Goal: Check status: Check status

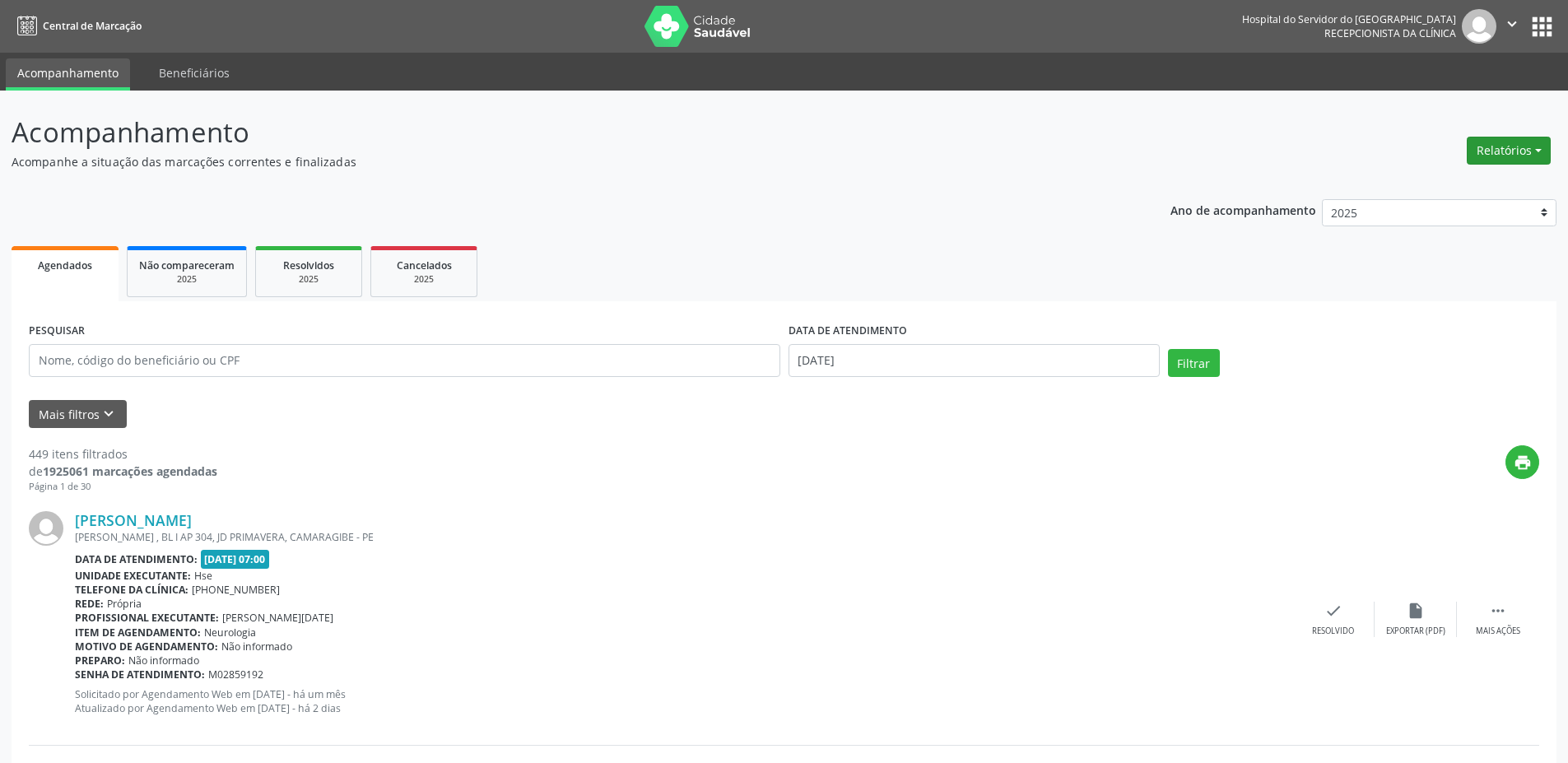
click at [1478, 152] on button "Relatórios" at bounding box center [1508, 150] width 84 height 28
click at [1397, 190] on link "Agendamentos" at bounding box center [1462, 186] width 177 height 23
select select "8"
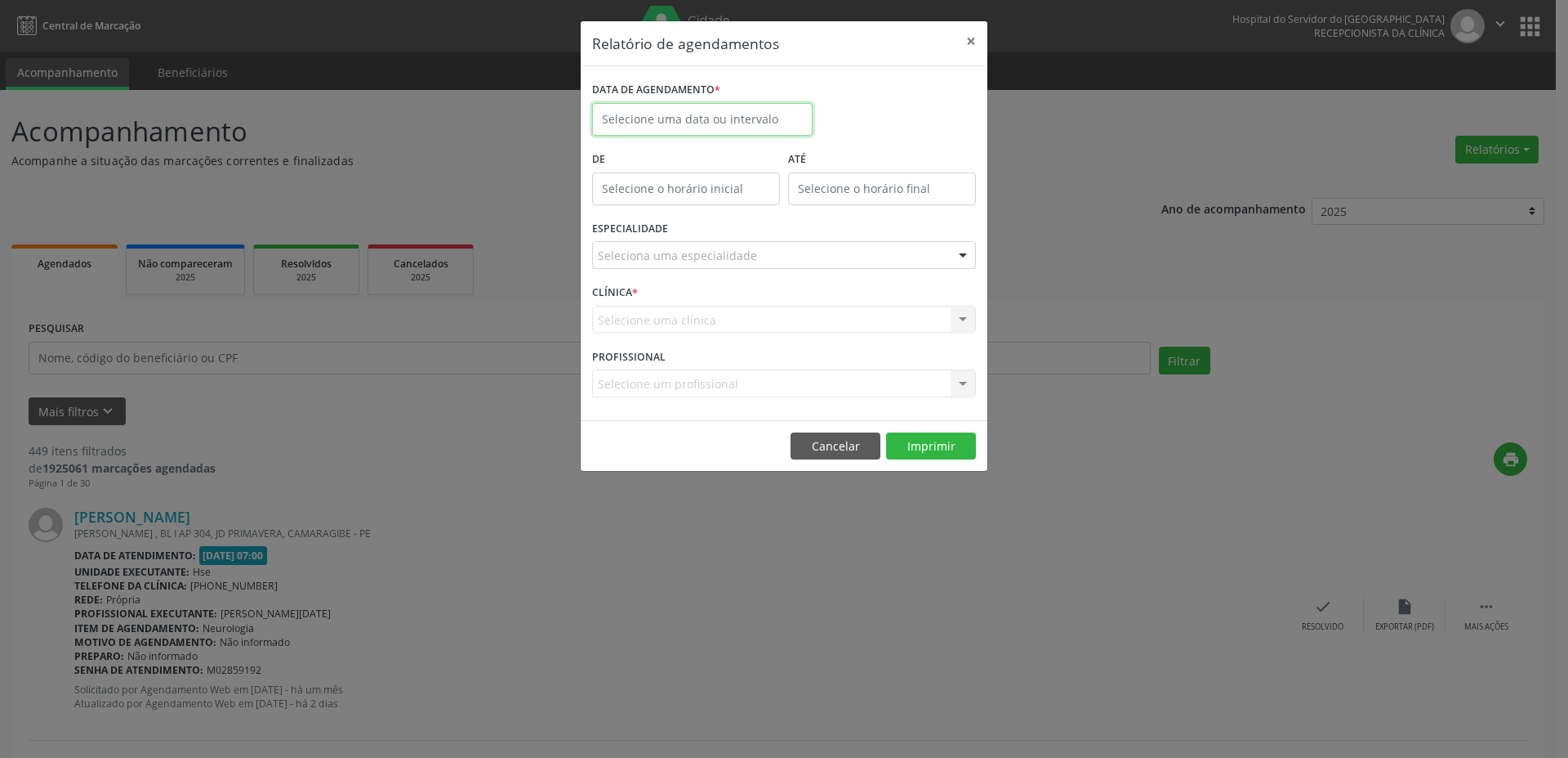
click at [682, 122] on body "Central de Marcação Hospital do Servidor do [GEOGRAPHIC_DATA] Recepcionista da …" at bounding box center [784, 379] width 1568 height 758
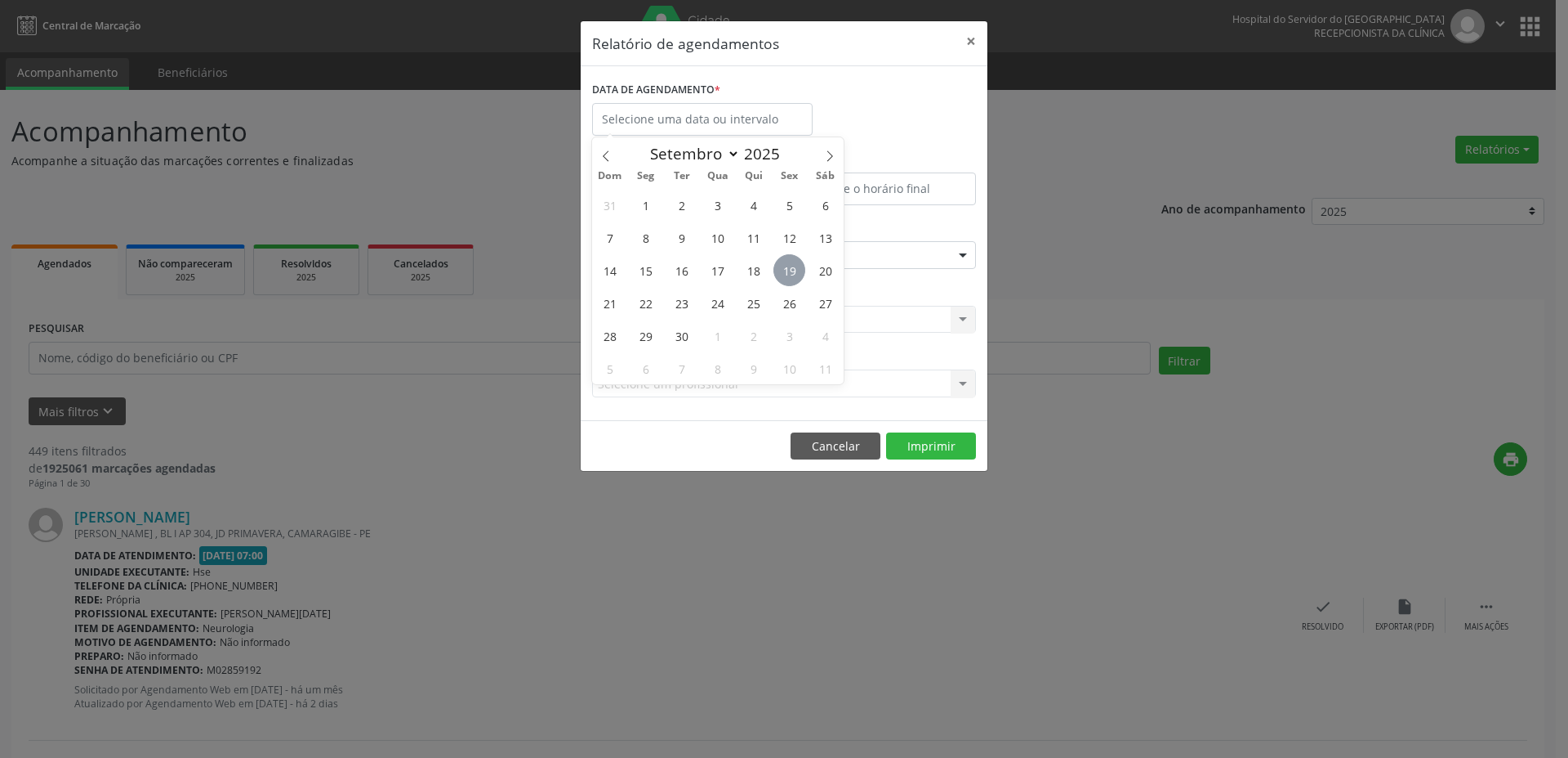
click at [803, 265] on span "19" at bounding box center [789, 270] width 32 height 32
type input "[DATE]"
click at [775, 265] on span "19" at bounding box center [789, 270] width 32 height 32
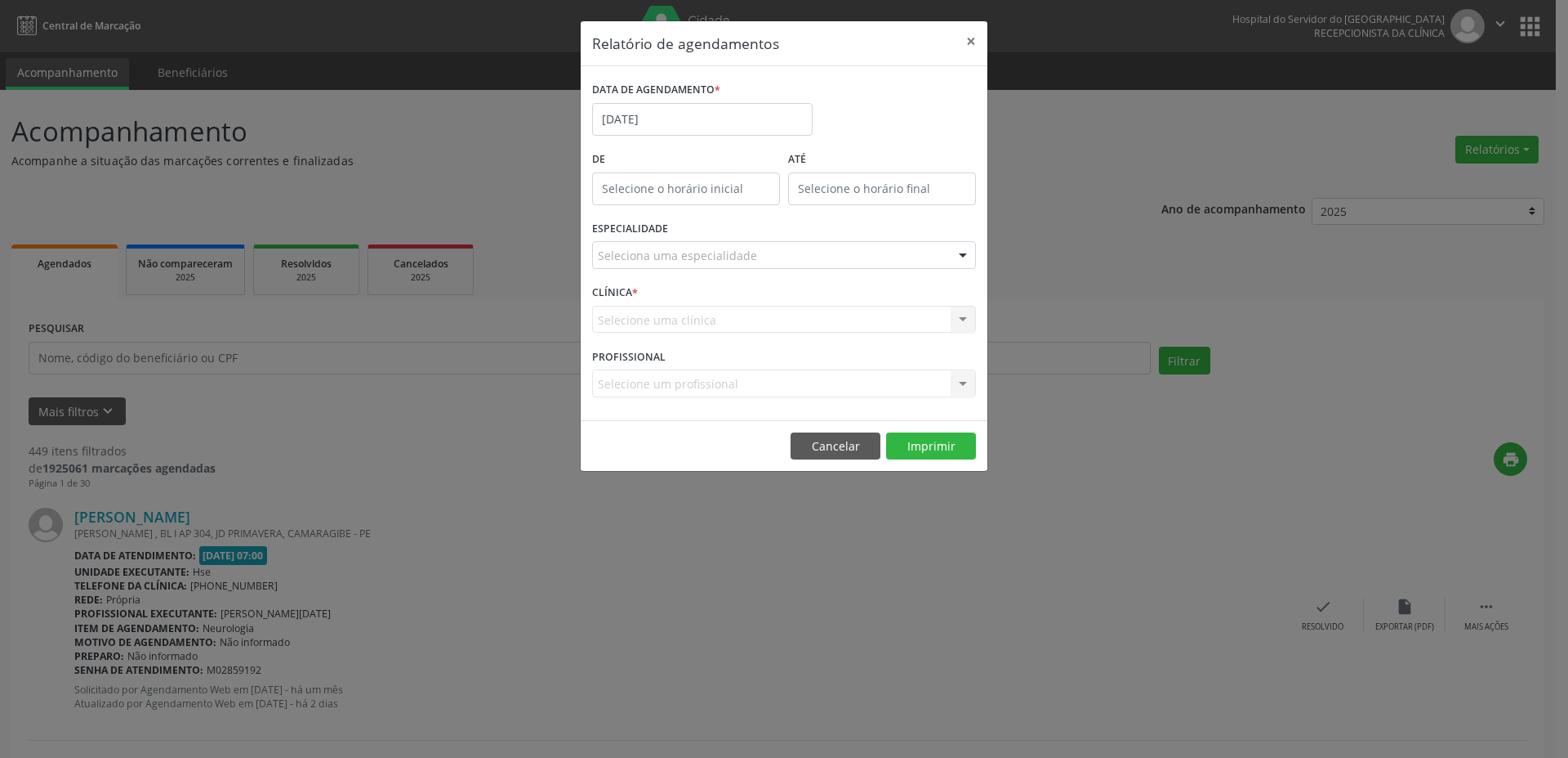
click at [775, 265] on div "Seleciona uma especialidade" at bounding box center [784, 255] width 384 height 28
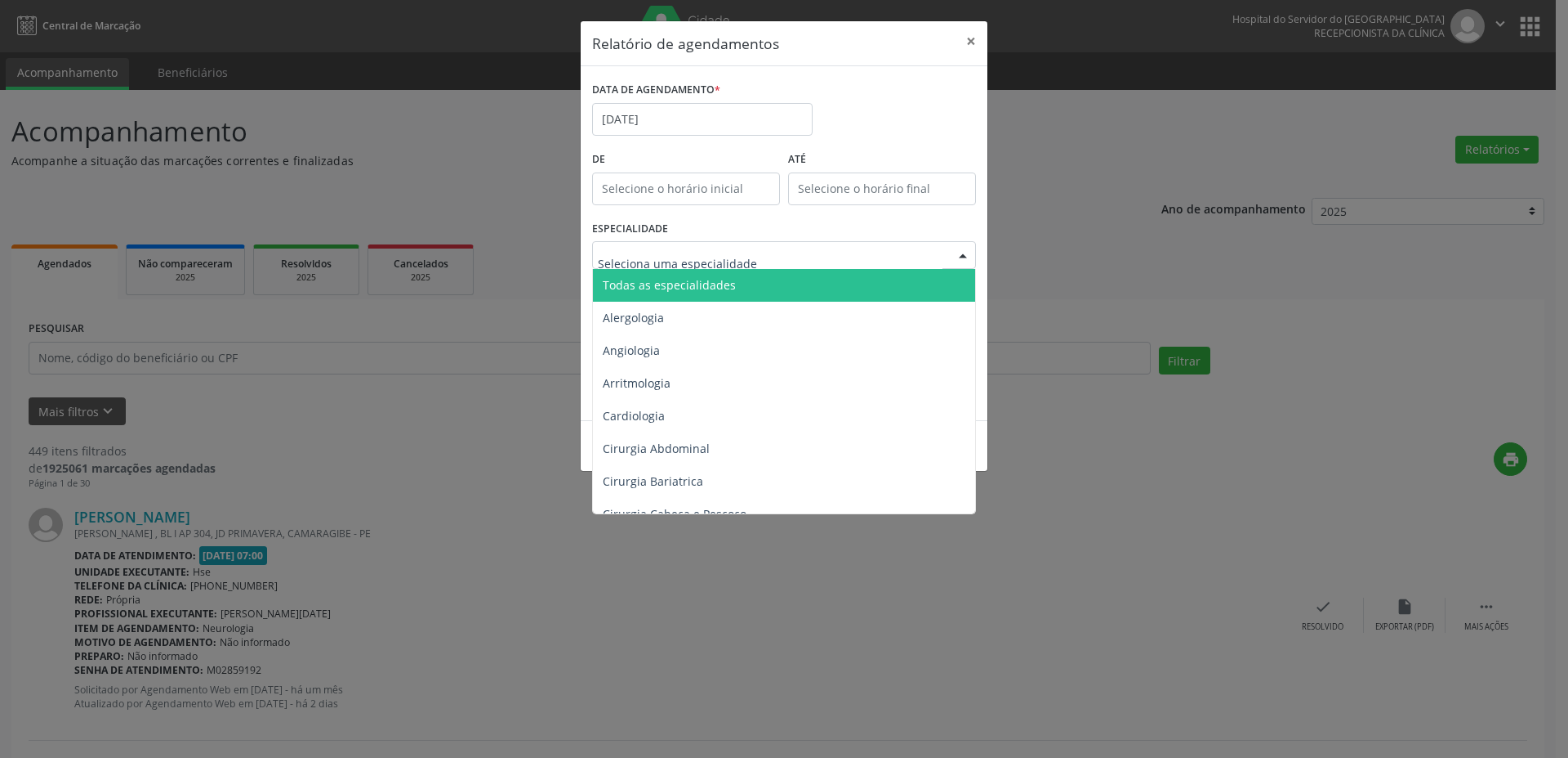
click at [775, 265] on input "text" at bounding box center [771, 263] width 345 height 33
click at [743, 288] on span "Todas as especialidades" at bounding box center [786, 286] width 385 height 33
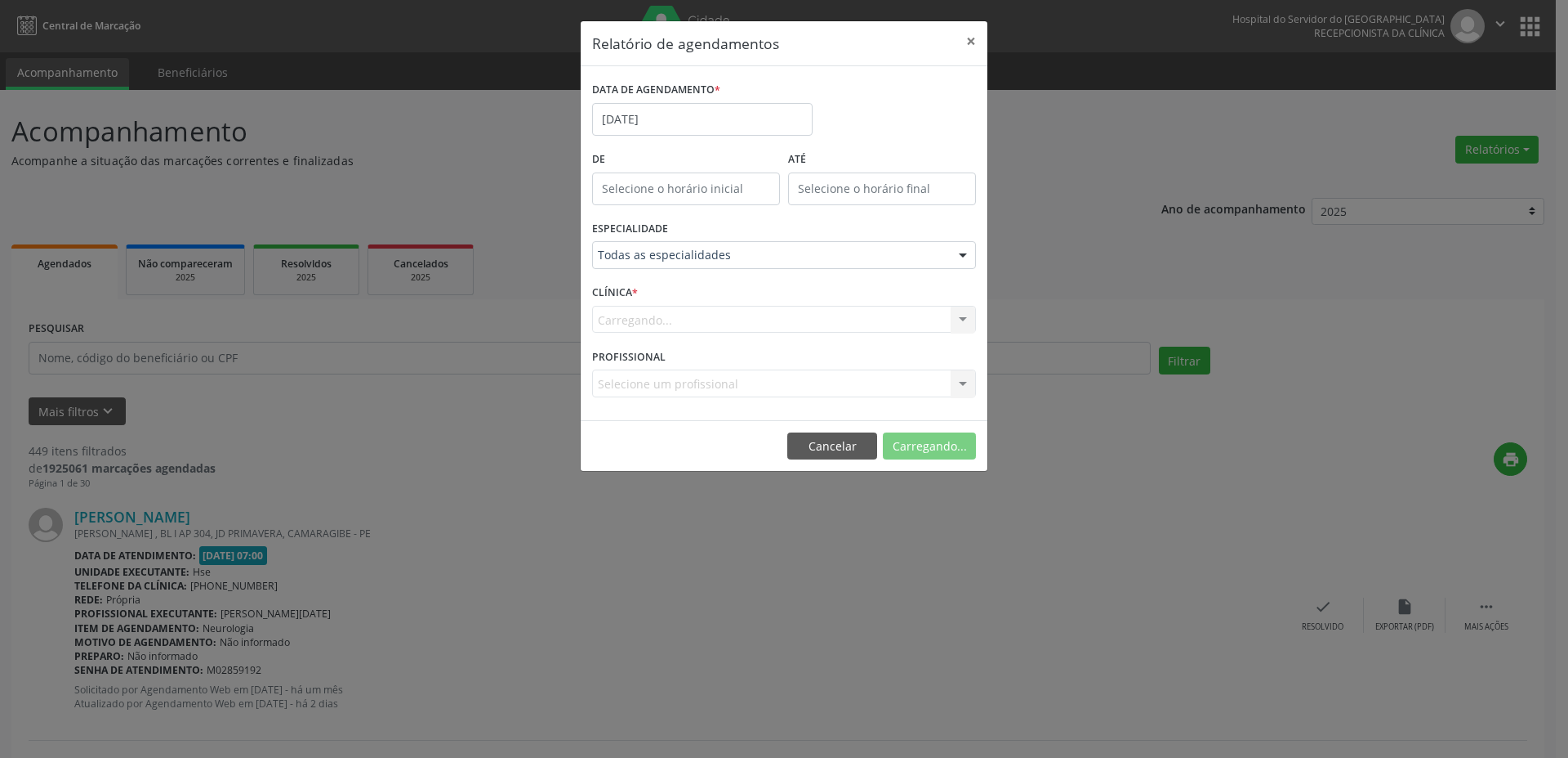
click at [663, 291] on form "DATA DE AGENDAMENTO * [DATE] De ATÉ ESPECIALIDADE Todas as especialidades Todas…" at bounding box center [784, 243] width 384 height 331
click at [685, 315] on div "Carregando... Nenhum resultado encontrado para: " " Não há nenhuma opção para s…" at bounding box center [784, 320] width 384 height 28
click at [942, 441] on button "Imprimir" at bounding box center [931, 447] width 90 height 28
click at [967, 40] on button "×" at bounding box center [971, 41] width 33 height 40
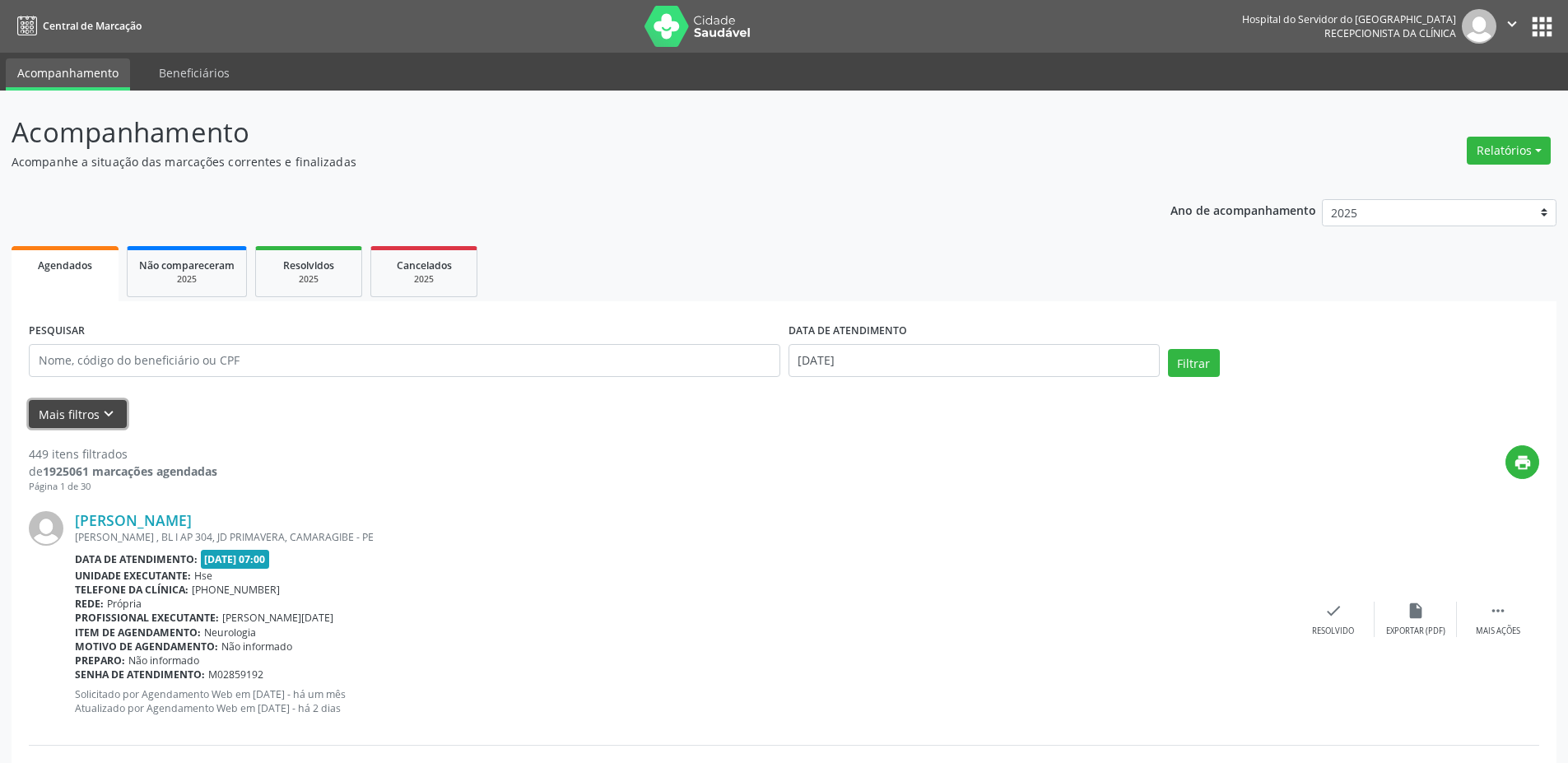
click at [102, 417] on icon "keyboard_arrow_down" at bounding box center [109, 414] width 18 height 18
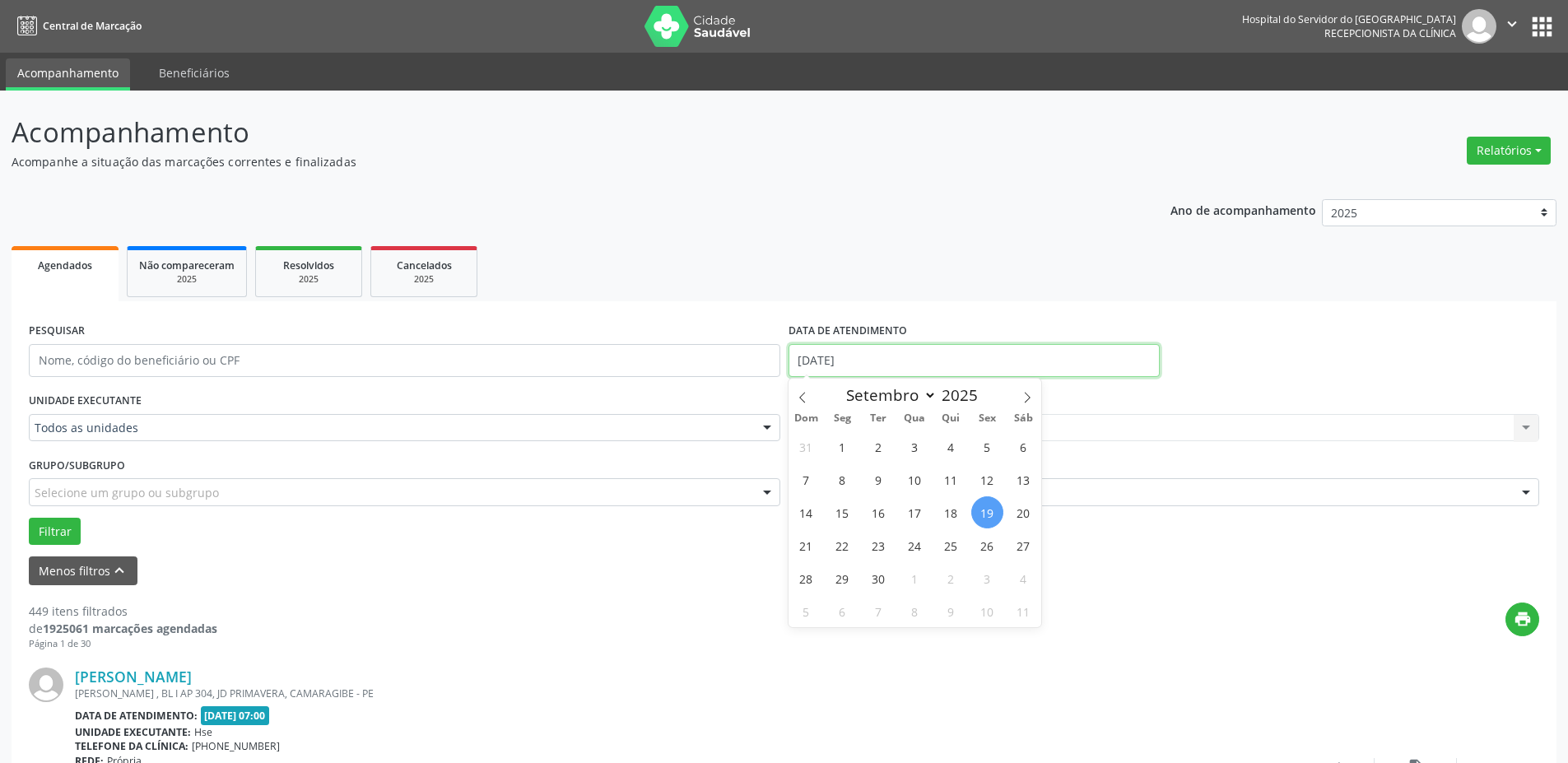
drag, startPoint x: 914, startPoint y: 365, endPoint x: 662, endPoint y: 365, distance: 252.0
click at [662, 365] on div "PESQUISAR DATA DE ATENDIMENTO [DATE]" at bounding box center [784, 353] width 1518 height 70
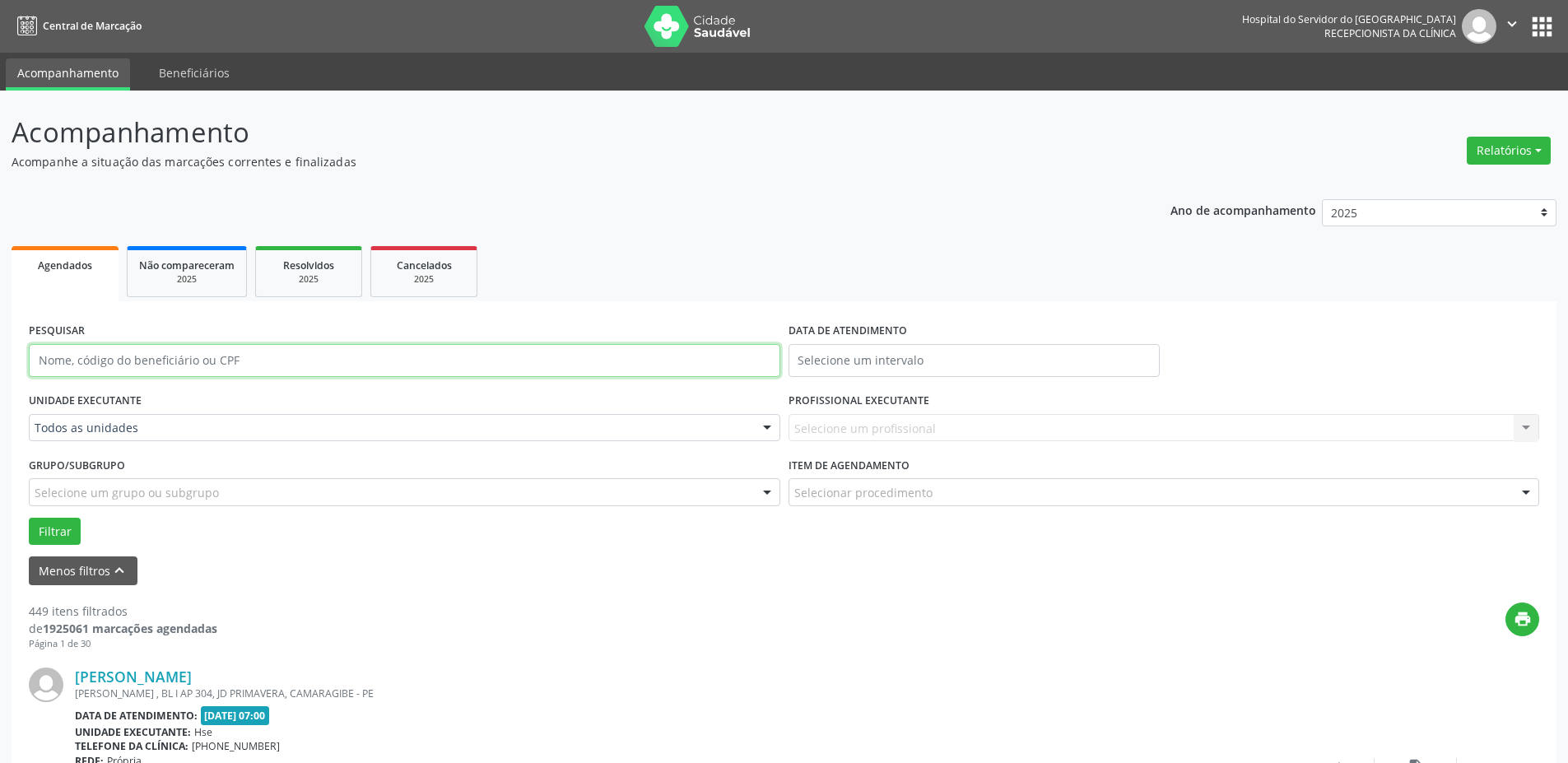
click at [303, 362] on input "text" at bounding box center [405, 361] width 752 height 33
click at [198, 436] on div "Todos as unidades" at bounding box center [405, 428] width 752 height 28
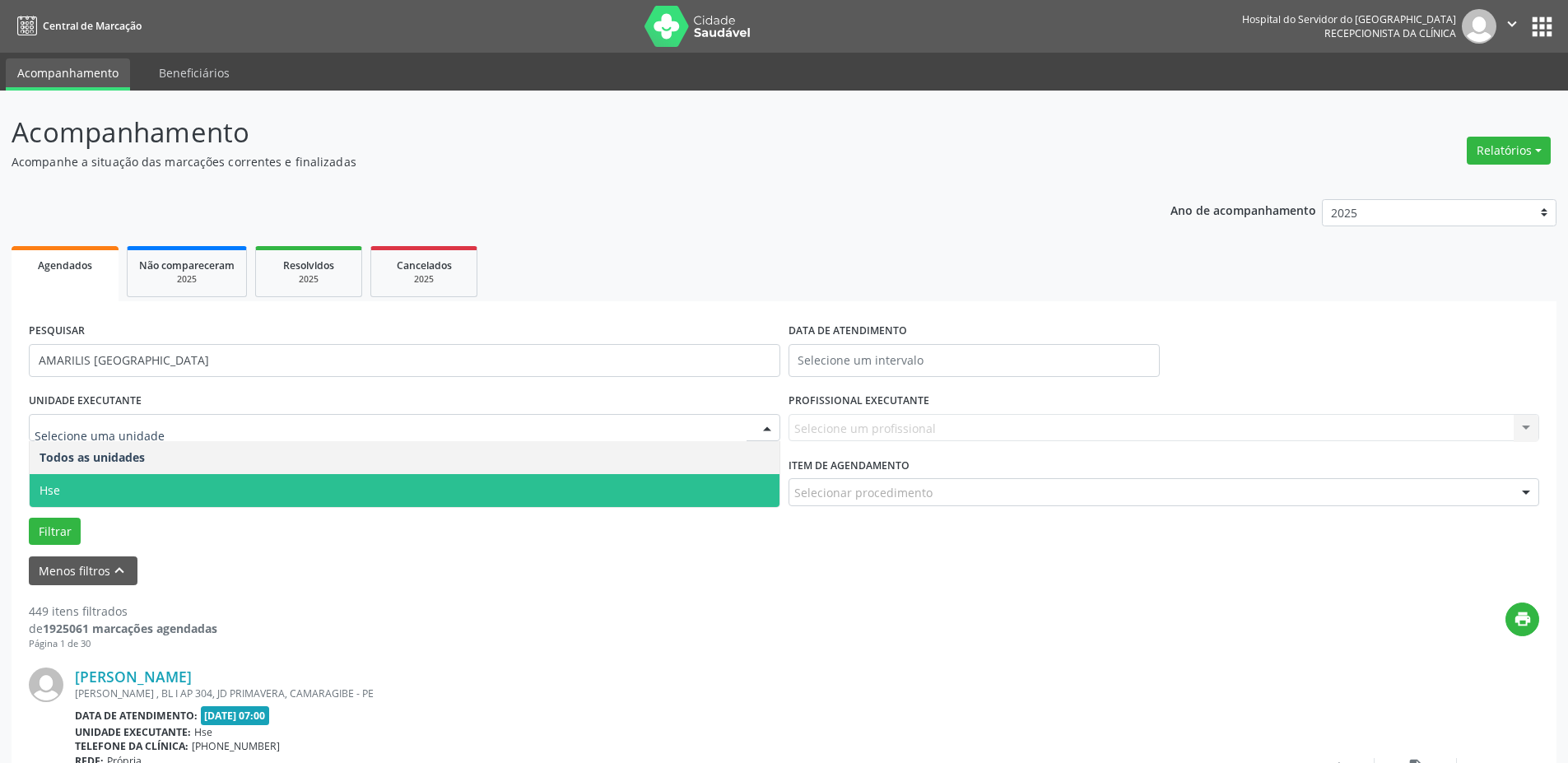
click at [175, 485] on span "Hse" at bounding box center [405, 490] width 750 height 33
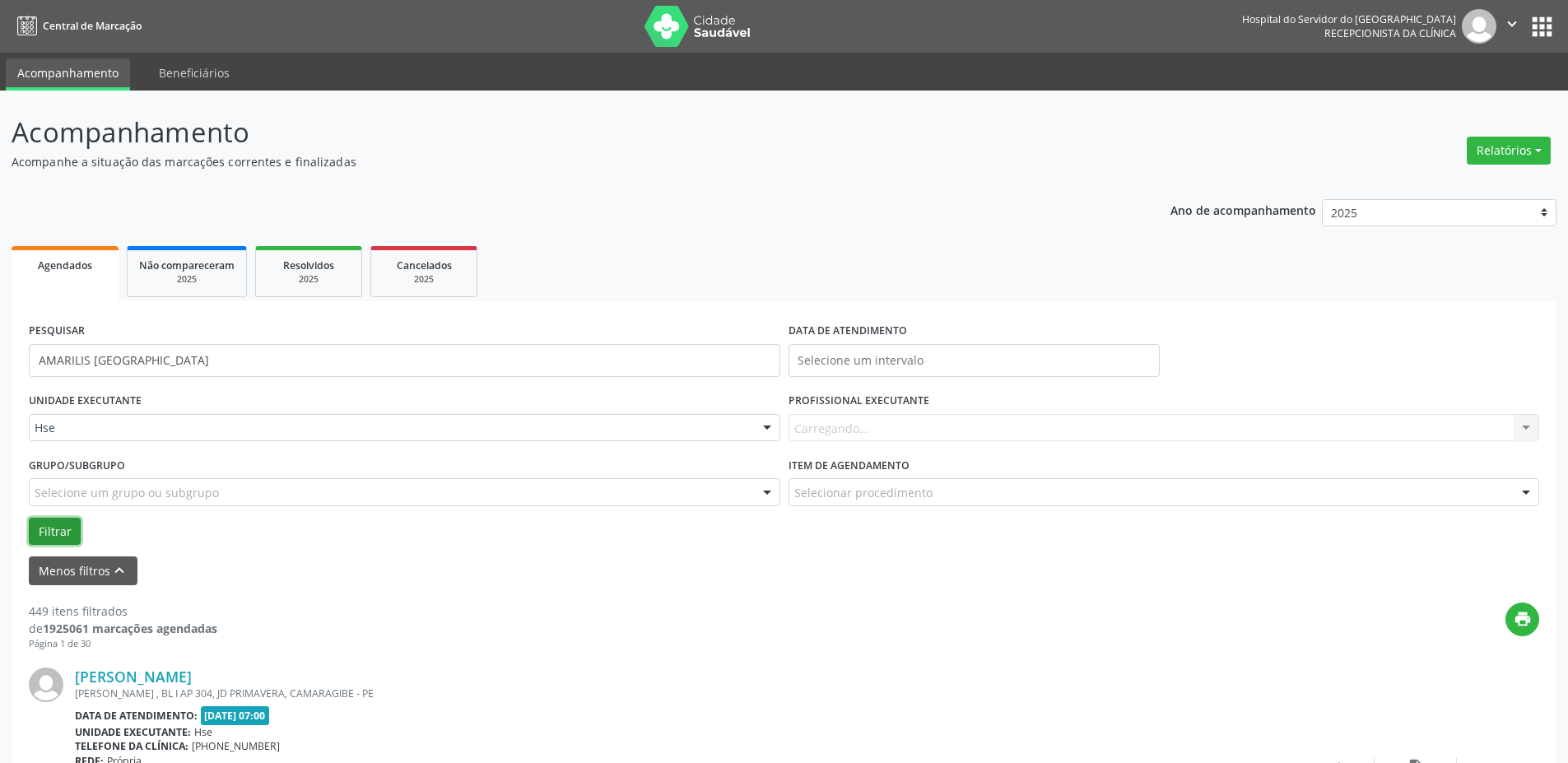
click at [43, 523] on button "Filtrar" at bounding box center [55, 532] width 52 height 28
click at [155, 673] on link "Amarilis [GEOGRAPHIC_DATA]" at bounding box center [180, 677] width 210 height 18
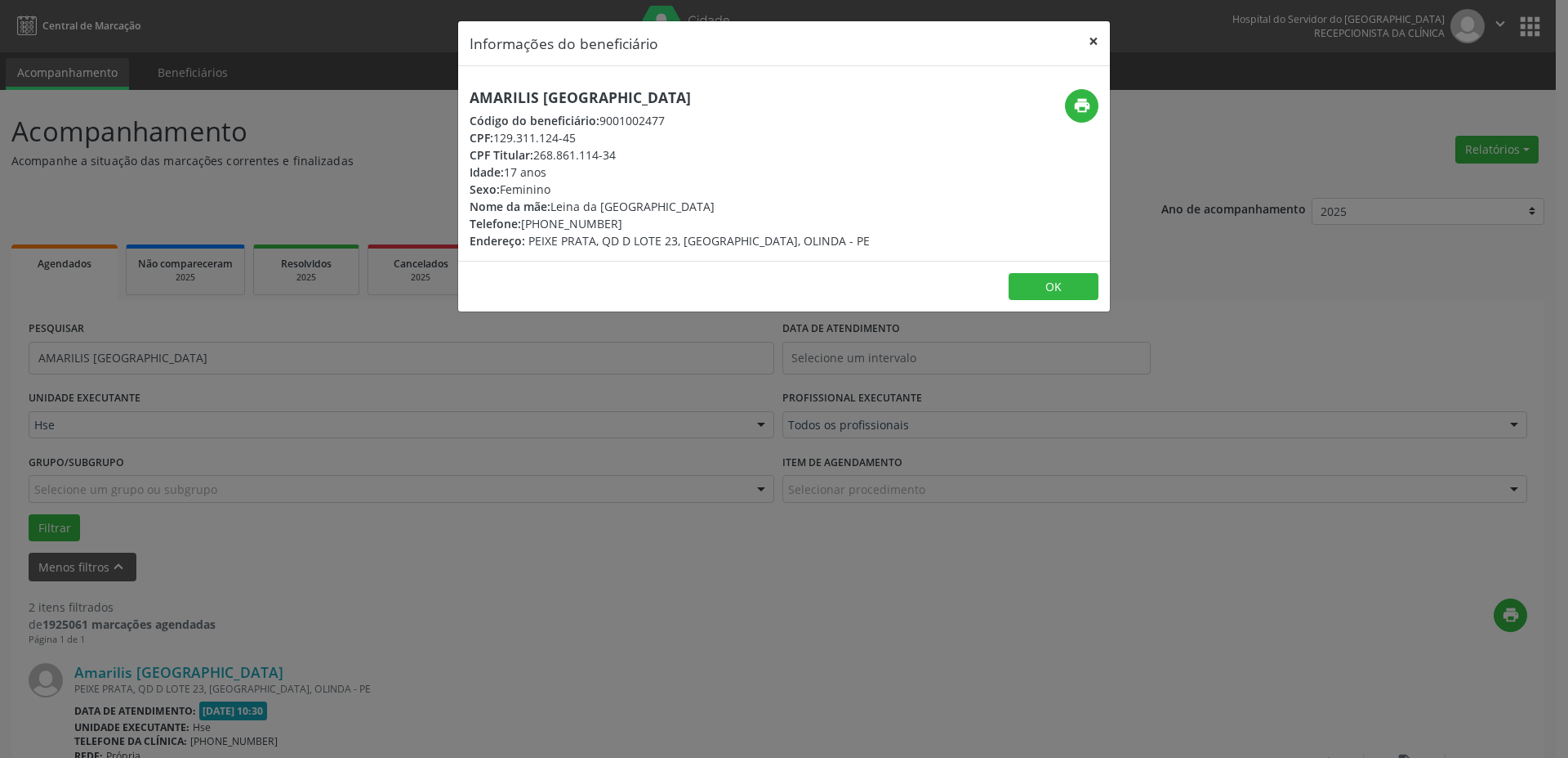
click at [1092, 43] on button "×" at bounding box center [1094, 41] width 33 height 40
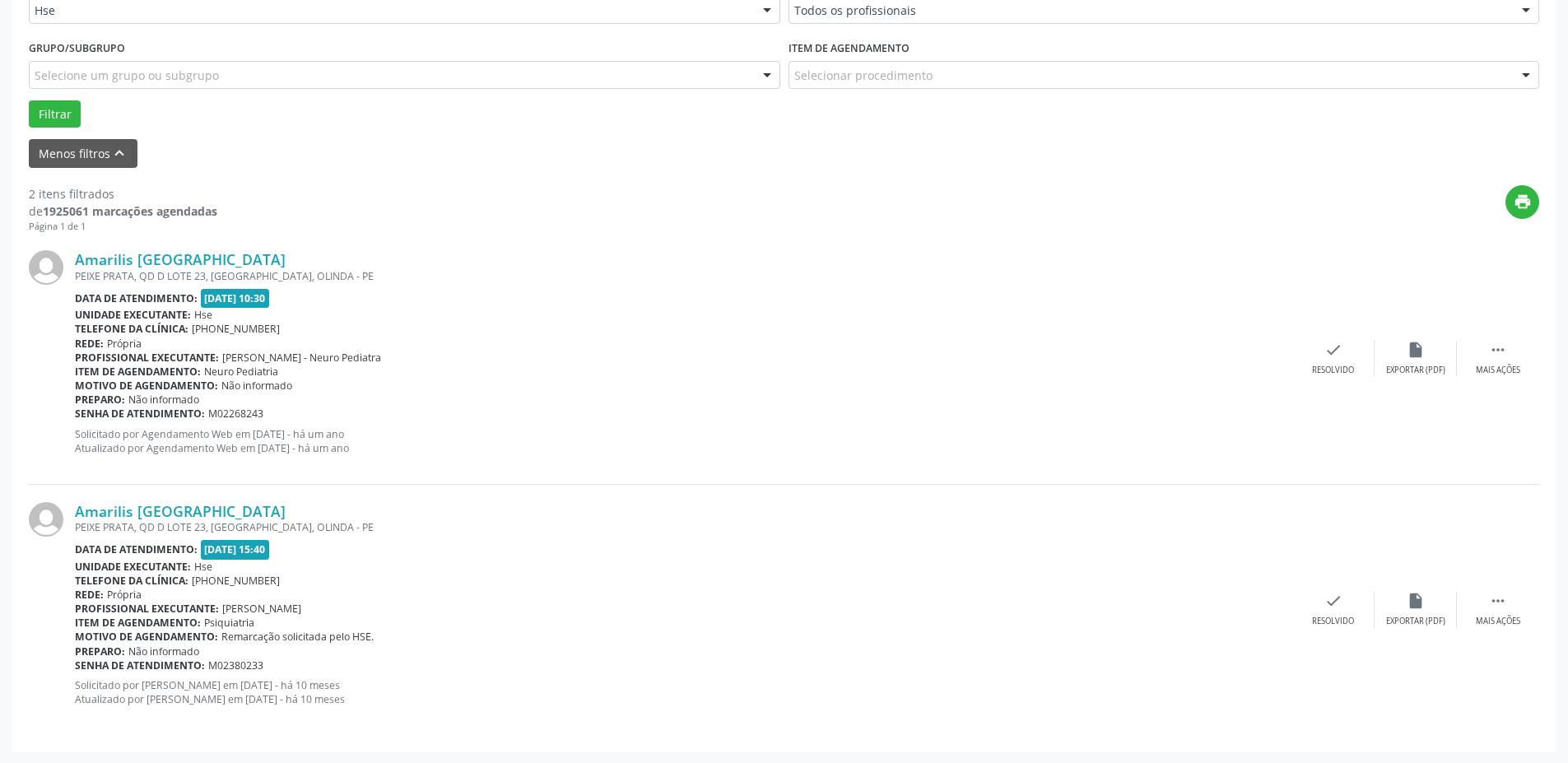
scroll to position [418, 0]
click at [206, 506] on link "Amarilis [GEOGRAPHIC_DATA]" at bounding box center [180, 510] width 210 height 18
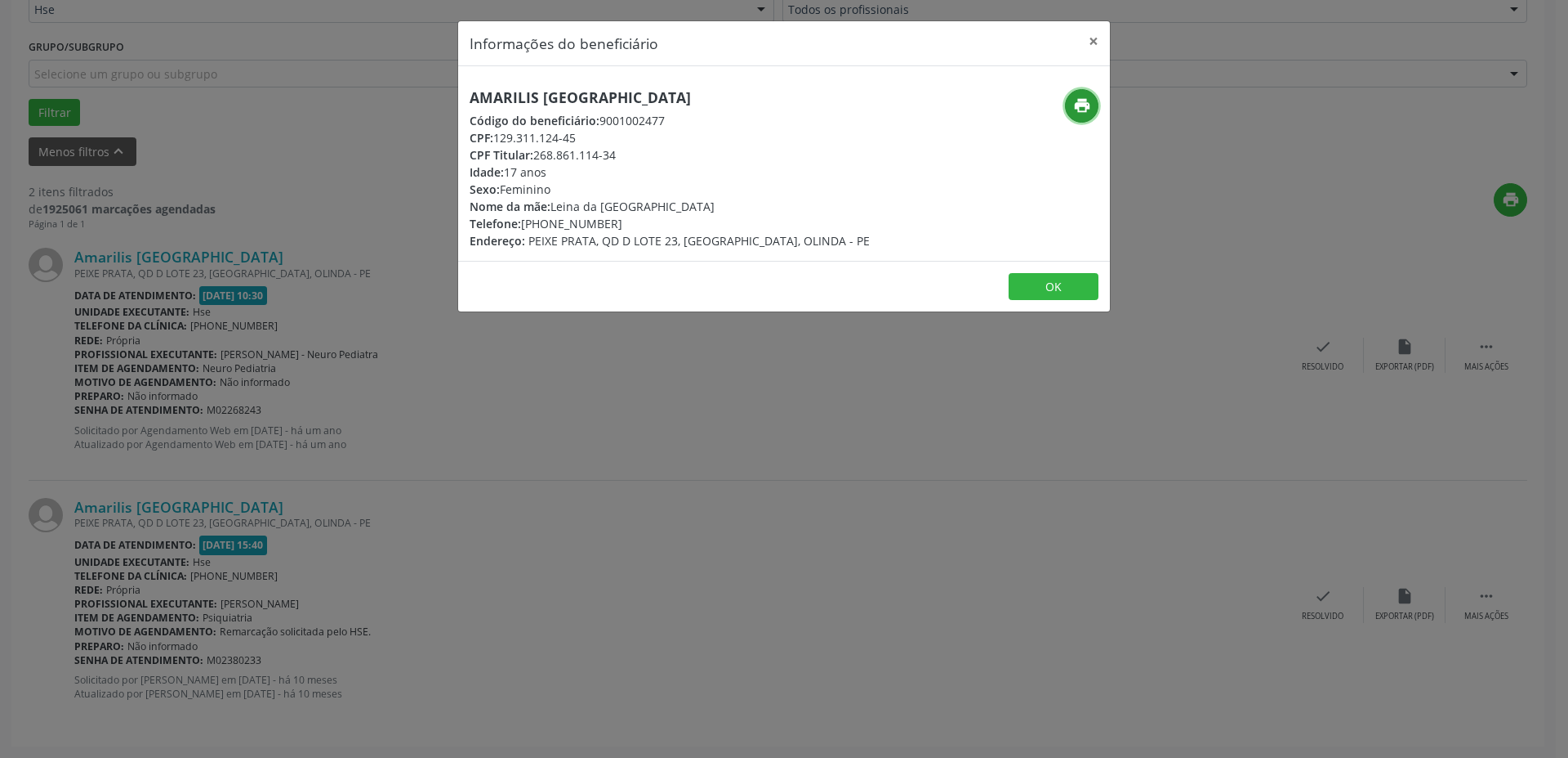
click at [1079, 112] on icon "print" at bounding box center [1083, 106] width 18 height 18
click at [1085, 106] on icon "print" at bounding box center [1083, 106] width 18 height 18
click at [1099, 41] on button "×" at bounding box center [1094, 41] width 33 height 40
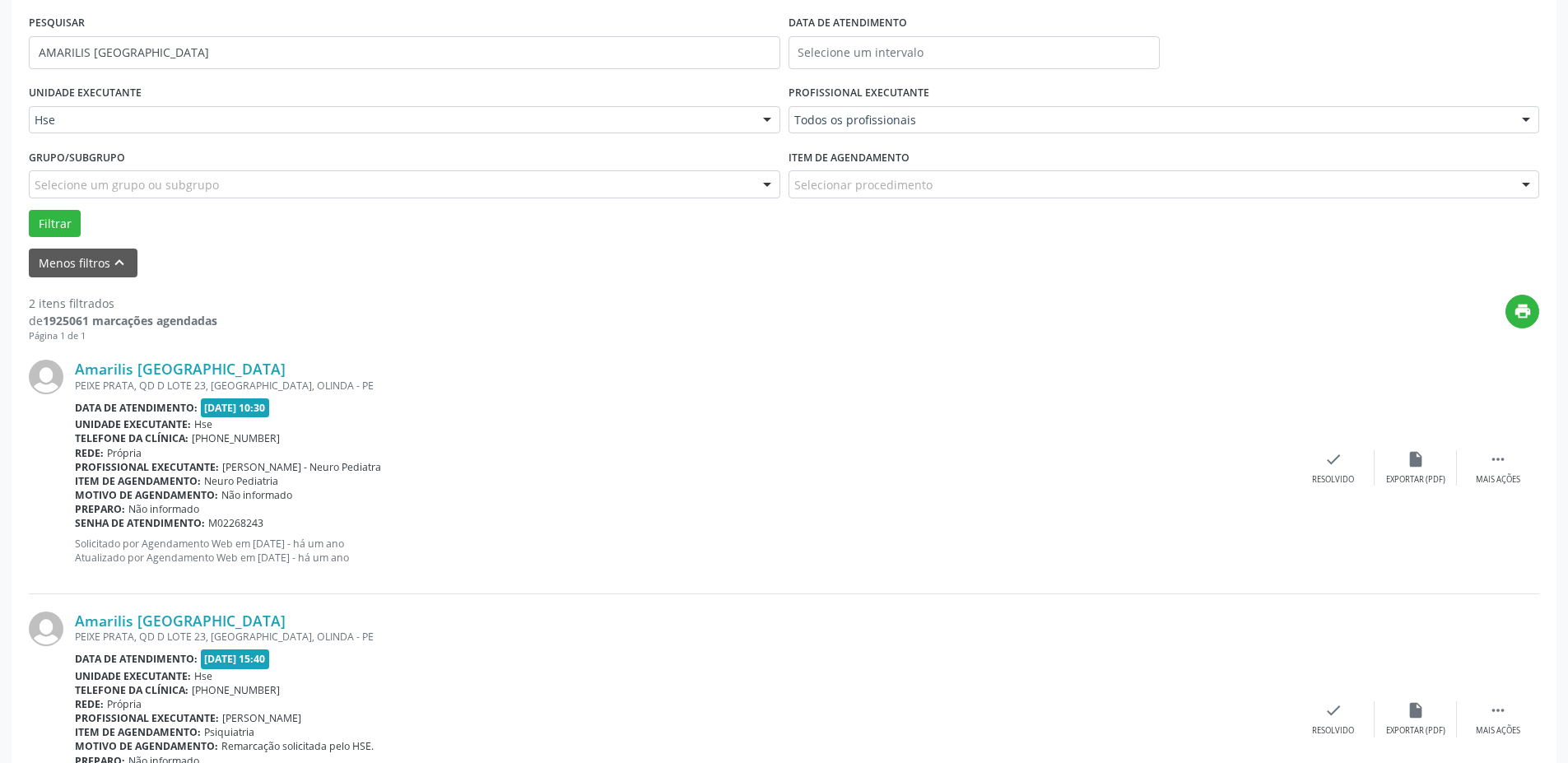
scroll to position [171, 0]
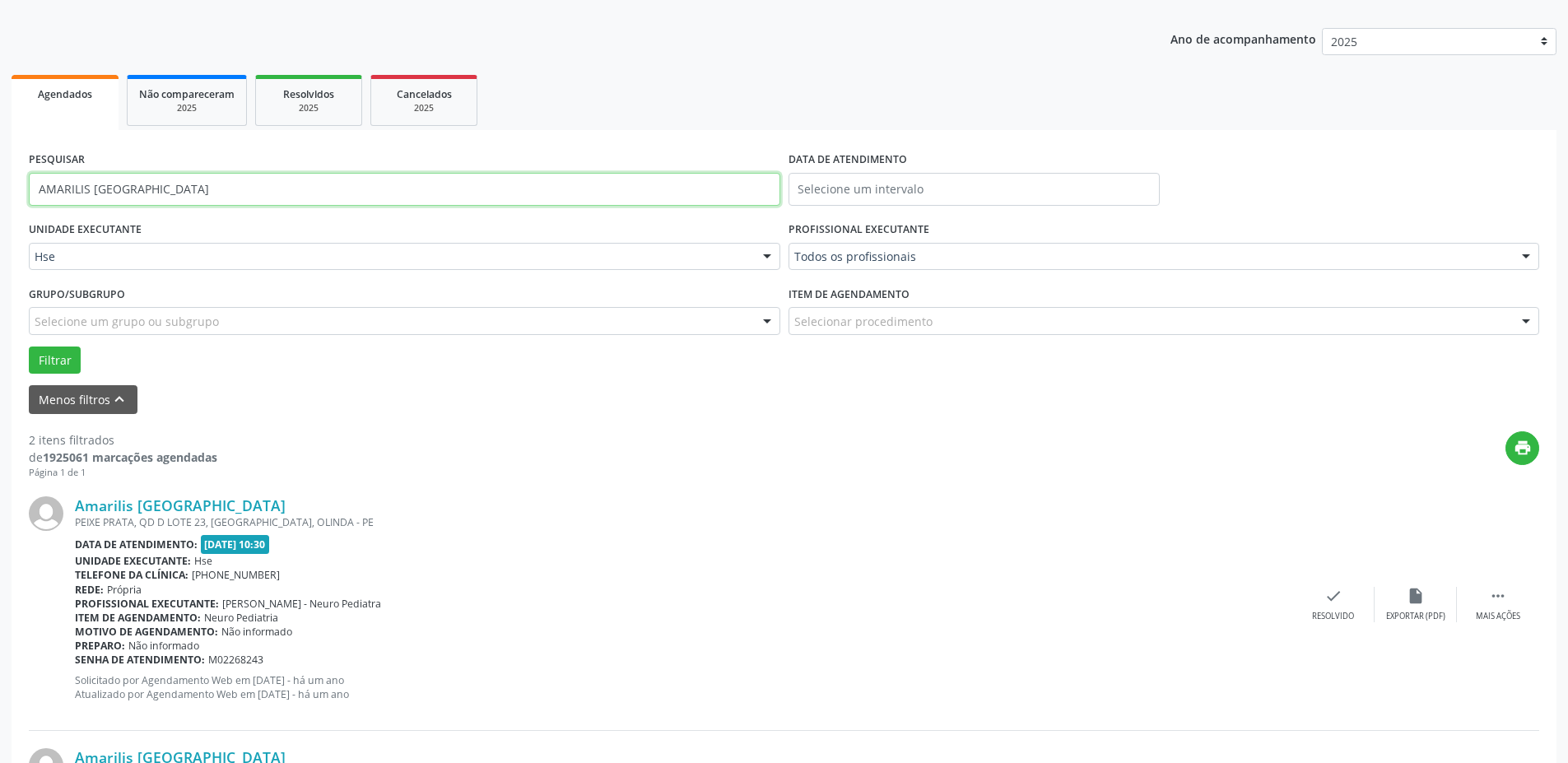
drag, startPoint x: 209, startPoint y: 189, endPoint x: 0, endPoint y: 135, distance: 215.9
click at [0, 135] on div "Acompanhamento Acompanhe a situação das marcações correntes e finalizadas Relat…" at bounding box center [784, 465] width 1568 height 1090
type input "[PERSON_NAME]"
click at [60, 361] on button "Filtrar" at bounding box center [55, 361] width 52 height 28
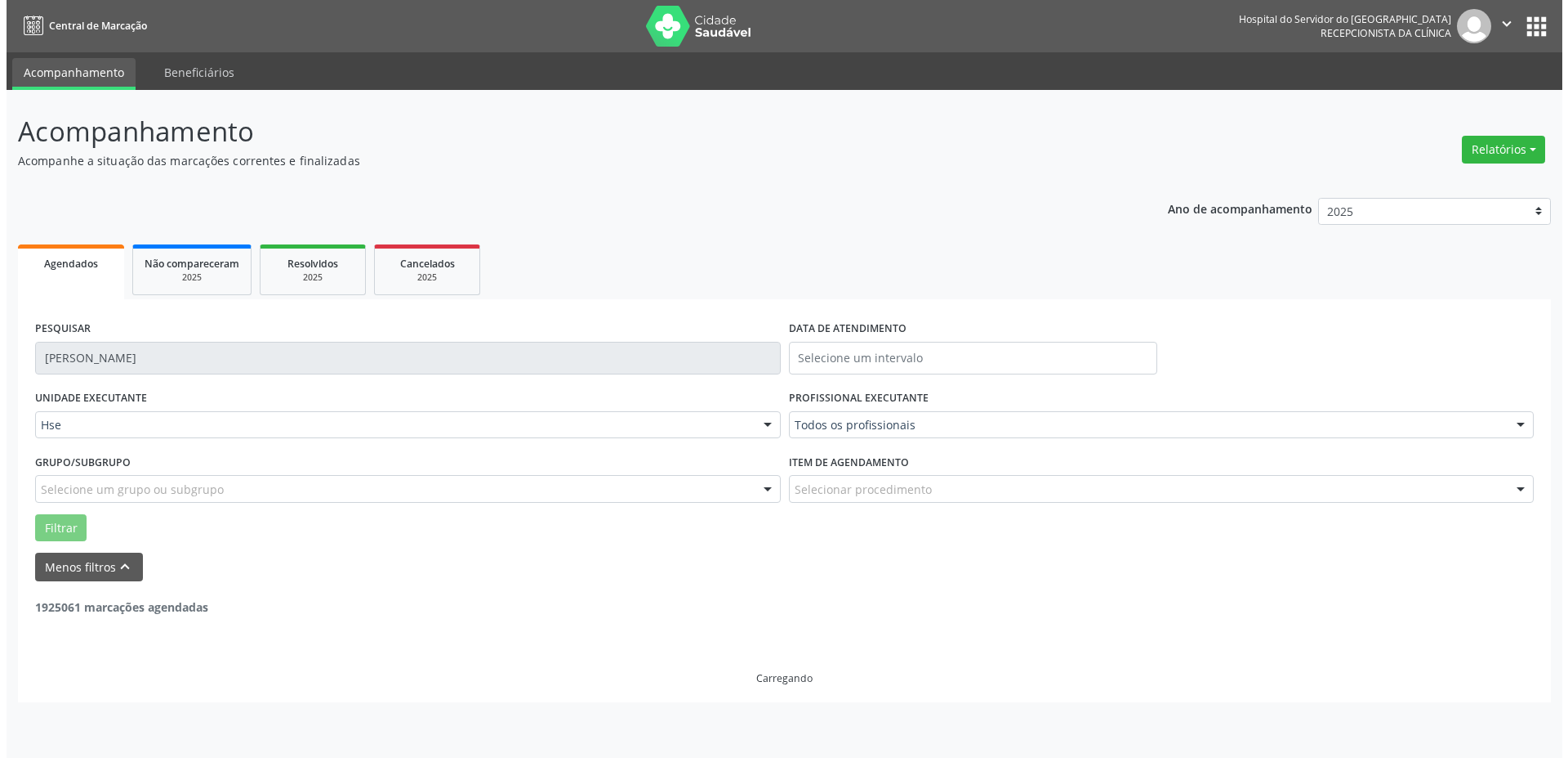
scroll to position [0, 0]
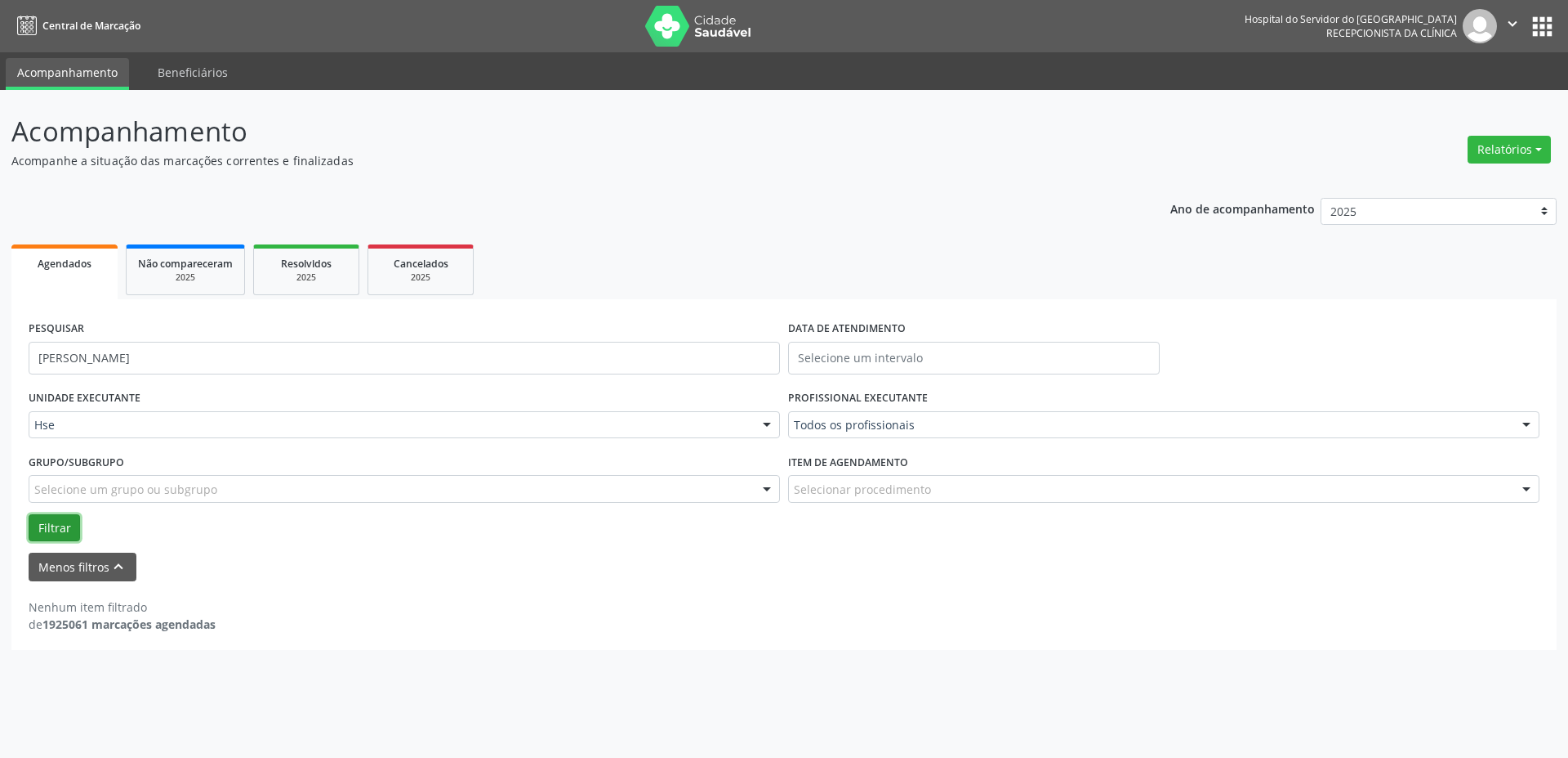
click at [64, 523] on button "Filtrar" at bounding box center [54, 528] width 51 height 28
click at [132, 438] on div "Hse Todos as unidades Hse Nenhum resultado encontrado para: " " Não há nenhuma …" at bounding box center [404, 425] width 752 height 28
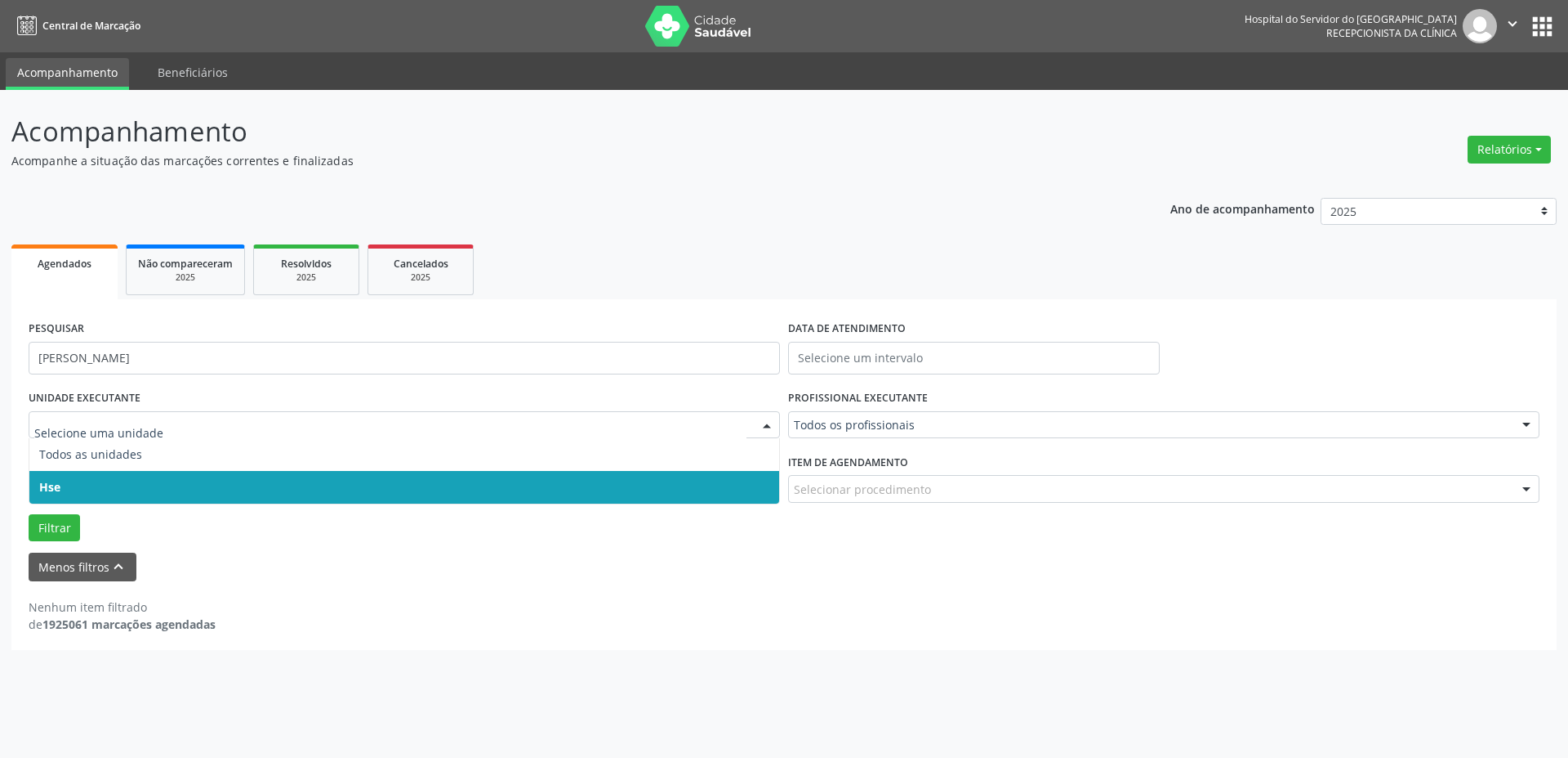
click at [119, 506] on div "Grupo/Subgrupo Selecione um grupo ou subgrupo Todos os grupos e subgrupos Nenhu…" at bounding box center [404, 481] width 760 height 64
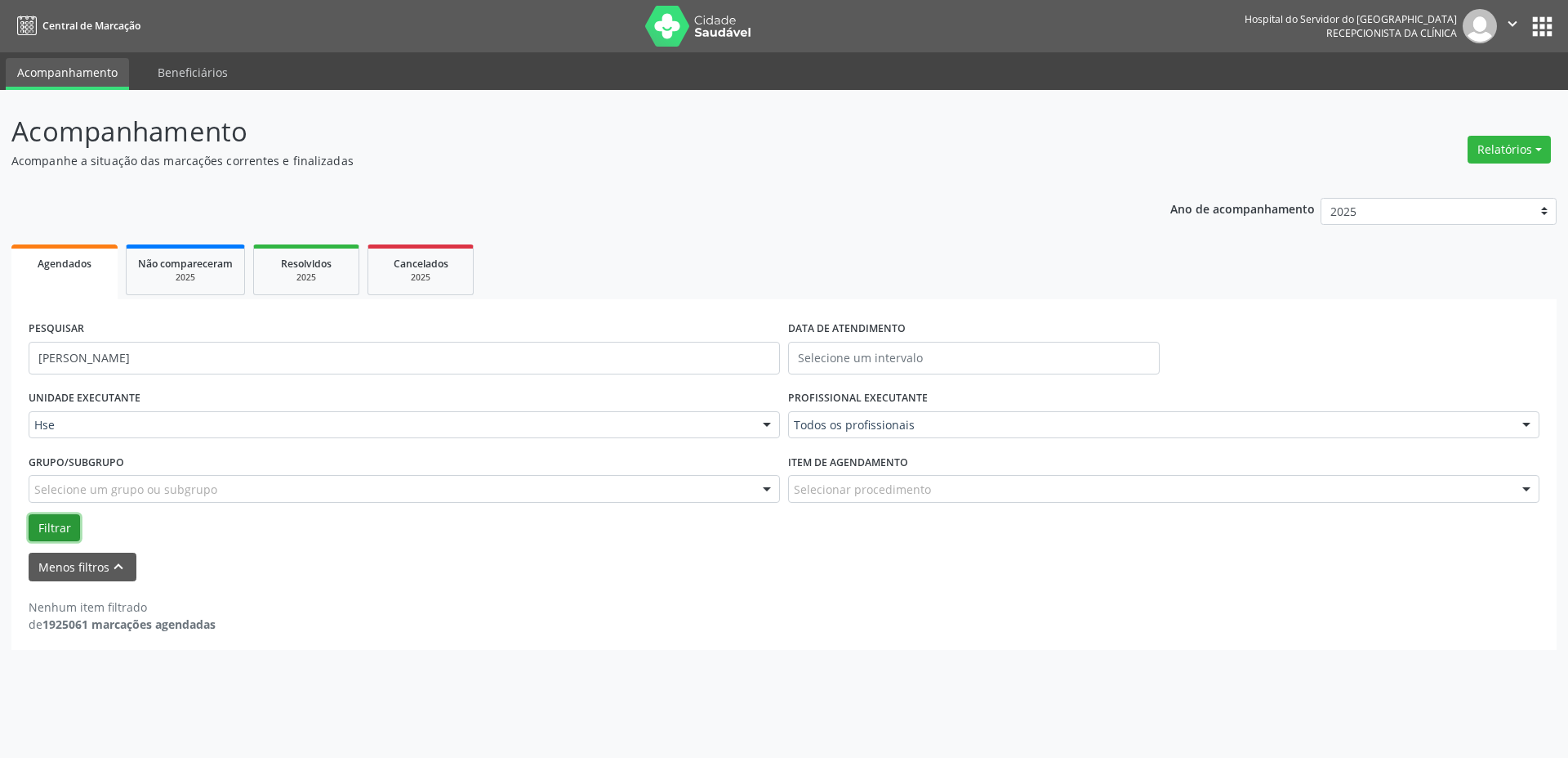
click at [45, 530] on button "Filtrar" at bounding box center [54, 528] width 51 height 28
click at [47, 530] on button "Filtrar" at bounding box center [54, 528] width 51 height 28
